Goal: Communication & Community: Answer question/provide support

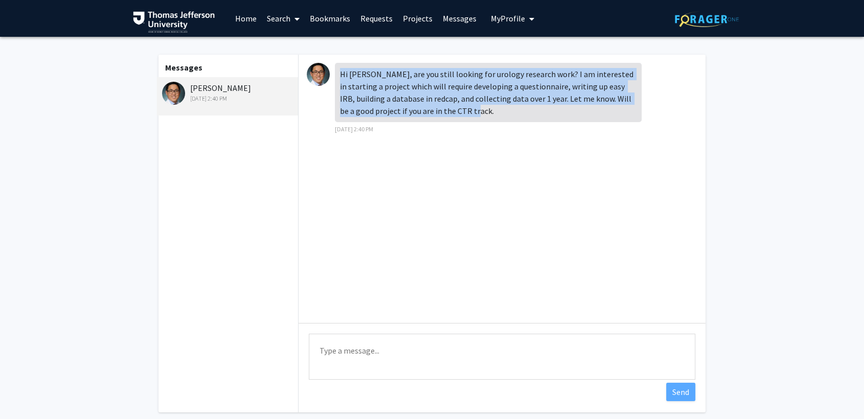
drag, startPoint x: 392, startPoint y: 103, endPoint x: 339, endPoint y: 70, distance: 62.3
click at [339, 70] on div "Hi [PERSON_NAME], are you still looking for urology research work? I am interes…" at bounding box center [488, 92] width 307 height 59
copy div "Hi [PERSON_NAME], are you still looking for urology research work? I am interes…"
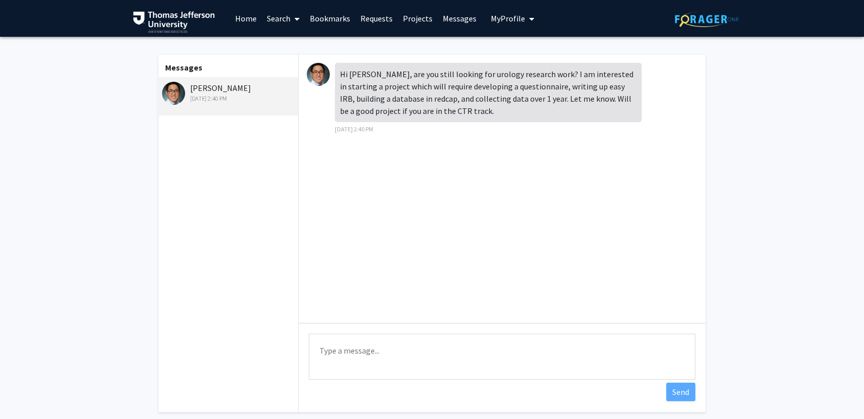
click at [472, 146] on div "Hi [PERSON_NAME], are you still looking for urology research work? I am interes…" at bounding box center [502, 189] width 407 height 268
click at [379, 346] on textarea "Type a message" at bounding box center [502, 357] width 387 height 46
type textarea "Hi [PERSON_NAME],"
click at [332, 356] on textarea "Hi [PERSON_NAME]," at bounding box center [502, 357] width 387 height 46
click at [329, 369] on textarea "Hi [PERSON_NAME]," at bounding box center [502, 357] width 387 height 46
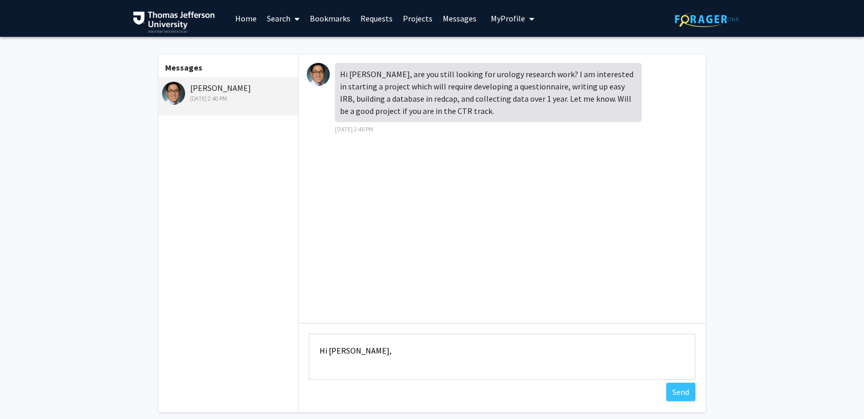
click at [376, 367] on textarea "Hi [PERSON_NAME]," at bounding box center [502, 357] width 387 height 46
drag, startPoint x: 373, startPoint y: 357, endPoint x: 310, endPoint y: 346, distance: 64.0
click at [310, 346] on textarea "Hi [PERSON_NAME]," at bounding box center [502, 357] width 387 height 46
paste textarea "Hi [PERSON_NAME], Yes, I am still looking for urology research opportunities. I…"
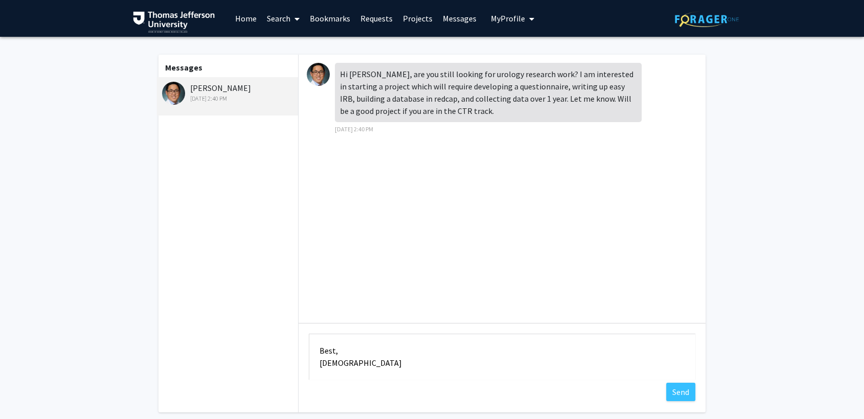
drag, startPoint x: 358, startPoint y: 357, endPoint x: 308, endPoint y: 344, distance: 52.2
click at [309, 344] on textarea "Hi [PERSON_NAME], Yes, I am still looking for urology research opportunities. I…" at bounding box center [502, 357] width 387 height 46
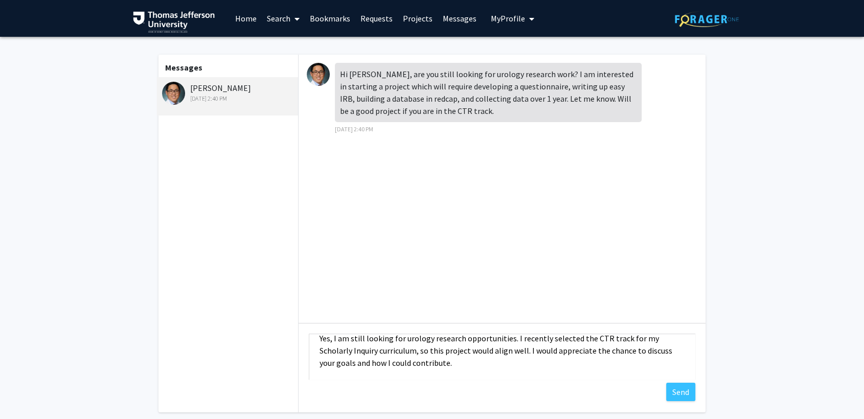
scroll to position [0, 0]
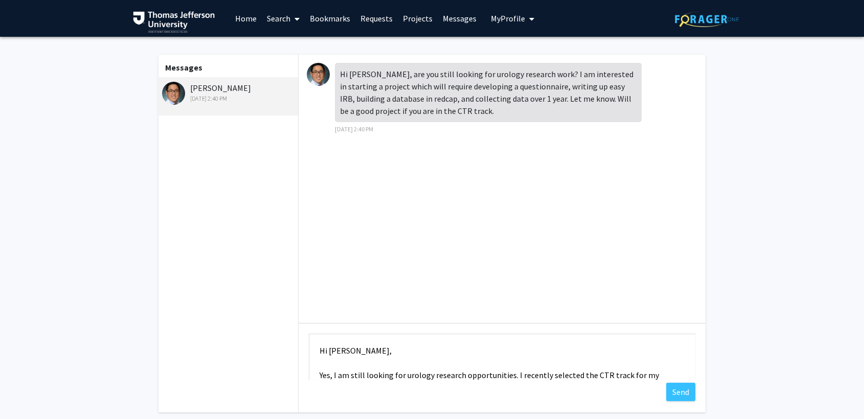
click at [334, 365] on textarea "Hi [PERSON_NAME], Yes, I am still looking for urology research opportunities. I…" at bounding box center [502, 357] width 387 height 46
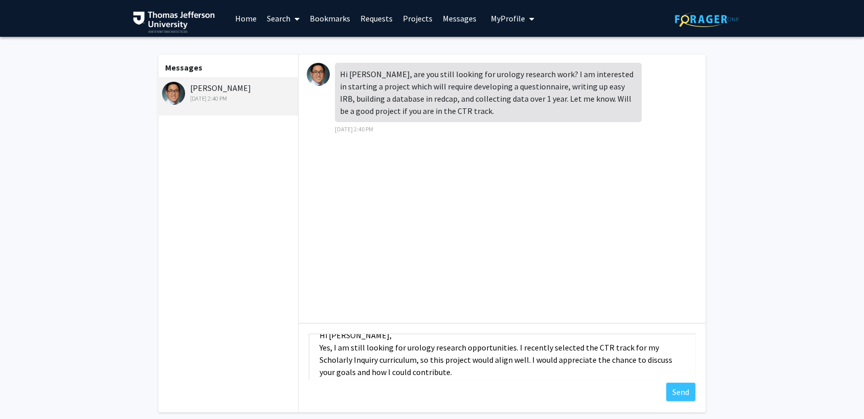
scroll to position [25, 0]
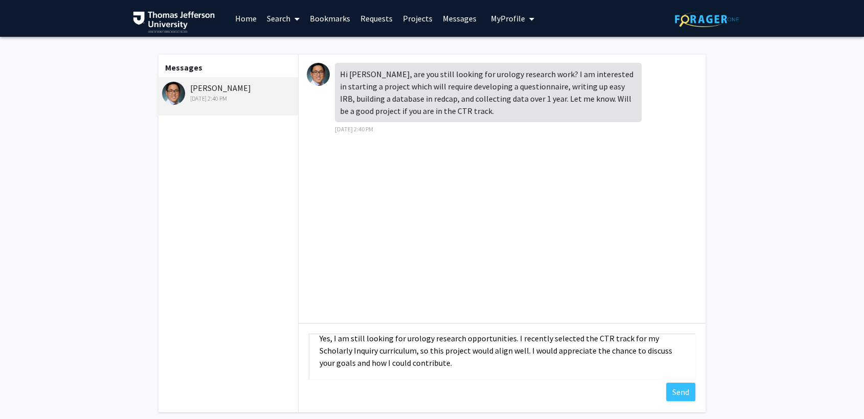
click at [449, 365] on textarea "Hi [PERSON_NAME], Yes, I am still looking for urology research opportunities. I…" at bounding box center [502, 357] width 387 height 46
click at [472, 354] on textarea "Hi [PERSON_NAME], Yes, I am still looking for urology research opportunities. I…" at bounding box center [502, 357] width 387 height 46
click at [458, 367] on textarea "Hi [PERSON_NAME], Yes, I am still looking for urology research opportunities. I…" at bounding box center [502, 357] width 387 height 46
click at [471, 356] on textarea "Hi [PERSON_NAME], Yes, I am still looking for urology research opportunities. I…" at bounding box center [502, 357] width 387 height 46
click at [452, 366] on textarea "Hi [PERSON_NAME], Yes, I am still looking for urology research opportunities. I…" at bounding box center [502, 357] width 387 height 46
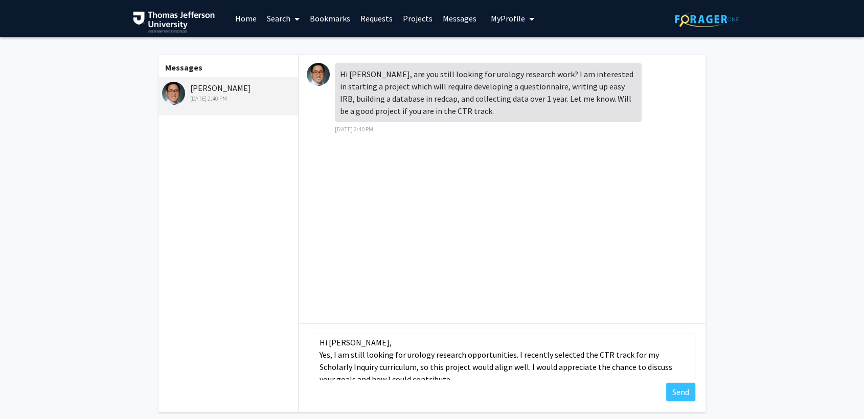
scroll to position [0, 0]
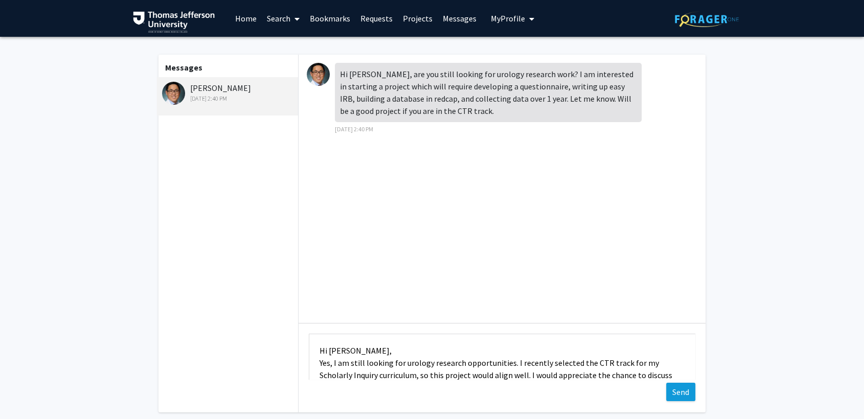
type textarea "Hi [PERSON_NAME], Yes, I am still looking for urology research opportunities. I…"
click at [679, 396] on button "Send" at bounding box center [680, 392] width 29 height 18
